Goal: Navigation & Orientation: Find specific page/section

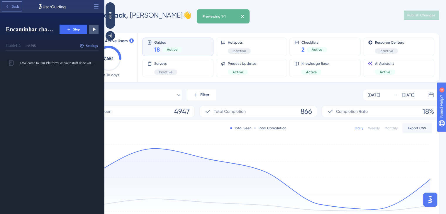
click at [15, 6] on span "Back" at bounding box center [15, 6] width 8 height 5
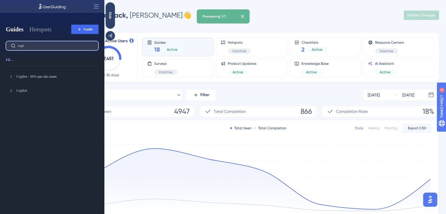
click at [35, 44] on input "copi" at bounding box center [56, 46] width 76 height 4
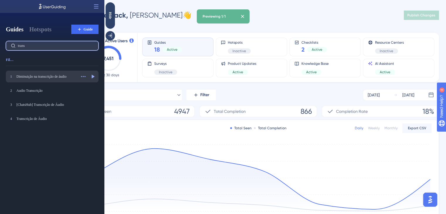
type input "trans"
click at [45, 77] on div "Diminuição na transcrição de áudio" at bounding box center [46, 76] width 60 height 5
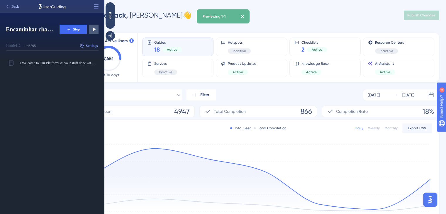
click at [16, 6] on span "Back" at bounding box center [15, 6] width 8 height 5
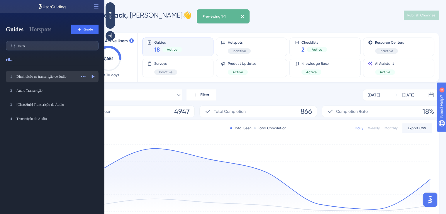
click at [40, 78] on div "Diminuição na transcrição de áudio" at bounding box center [46, 76] width 60 height 5
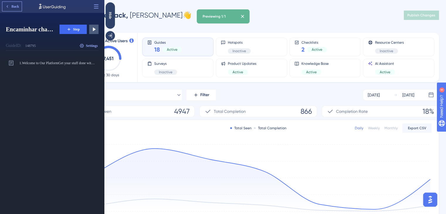
click at [16, 4] on button "Back" at bounding box center [11, 6] width 19 height 9
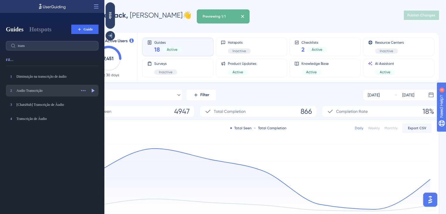
click at [41, 91] on div "Audio Transcrição" at bounding box center [46, 90] width 60 height 5
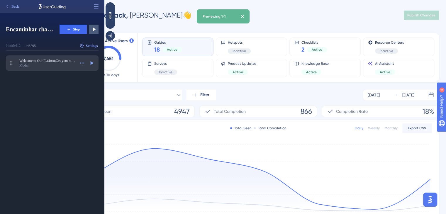
click at [47, 65] on div "Modal" at bounding box center [47, 65] width 56 height 5
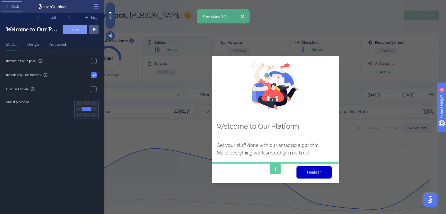
click at [18, 2] on button "Back" at bounding box center [11, 6] width 19 height 9
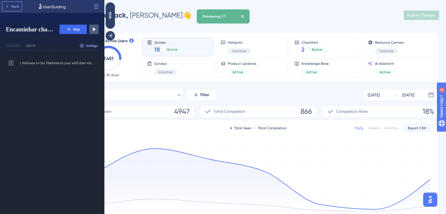
click at [18, 5] on span "Back" at bounding box center [15, 6] width 8 height 5
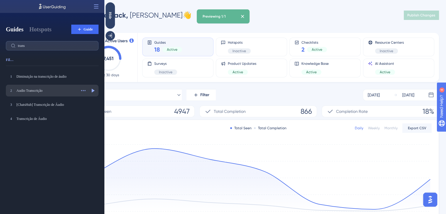
click at [32, 90] on div "Audio Transcrição" at bounding box center [46, 90] width 60 height 5
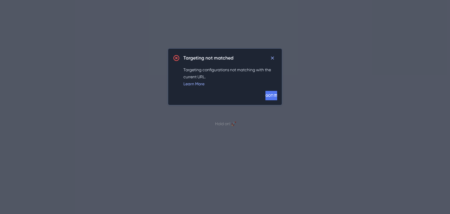
click at [267, 93] on span "GOT IT!" at bounding box center [271, 95] width 12 height 5
